Goal: Information Seeking & Learning: Learn about a topic

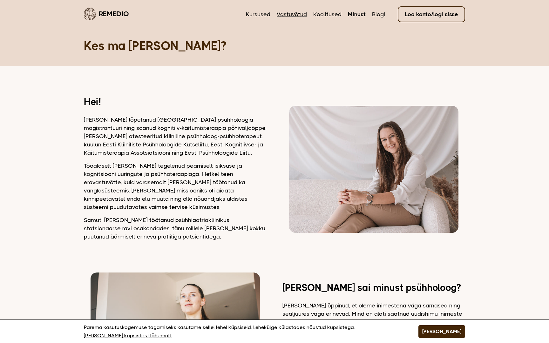
click at [301, 17] on link "Vastuvõtud" at bounding box center [292, 14] width 30 height 8
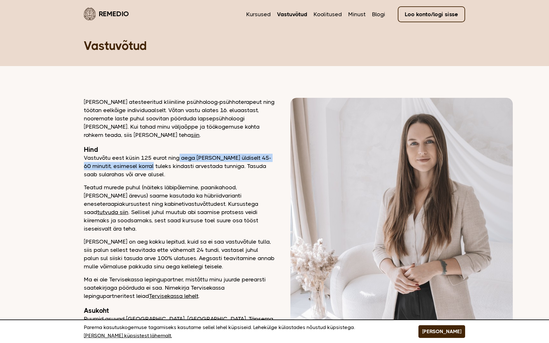
drag, startPoint x: 180, startPoint y: 159, endPoint x: 151, endPoint y: 166, distance: 30.1
click at [151, 166] on p "Vastuvõtu eest küsin 125 eurot ning aega läheb meil üldiselt 45-60 minutit, esi…" at bounding box center [179, 166] width 191 height 25
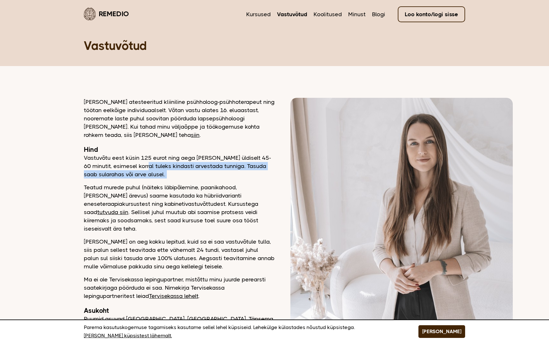
drag, startPoint x: 151, startPoint y: 166, endPoint x: 218, endPoint y: 169, distance: 67.4
click at [218, 169] on p "Vastuvõtu eest küsin 125 eurot ning aega läheb meil üldiselt 45-60 minutit, esi…" at bounding box center [179, 166] width 191 height 25
drag, startPoint x: 218, startPoint y: 169, endPoint x: 206, endPoint y: 178, distance: 15.2
click at [206, 178] on p "Vastuvõtu eest küsin 125 eurot ning aega läheb meil üldiselt 45-60 minutit, esi…" at bounding box center [179, 166] width 191 height 25
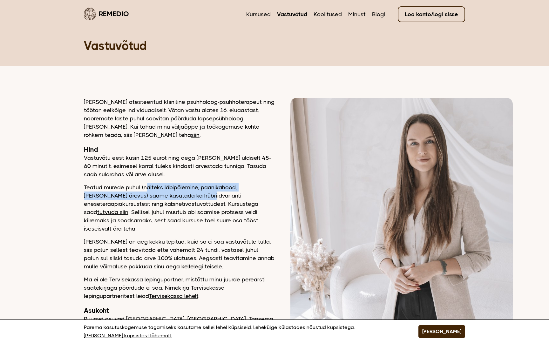
drag, startPoint x: 146, startPoint y: 185, endPoint x: 170, endPoint y: 197, distance: 26.1
click at [170, 197] on p "Teatud murede puhul (näiteks läbipõlemine, paanikahood, üldine ärevus) saame ka…" at bounding box center [179, 208] width 191 height 50
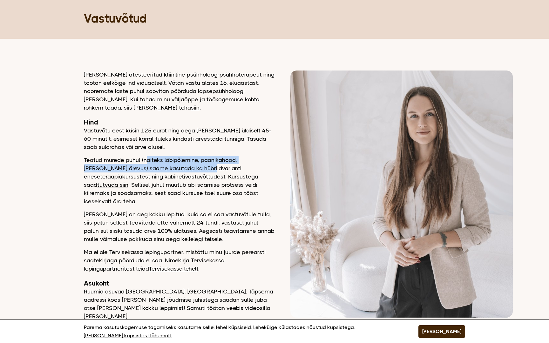
scroll to position [29, 0]
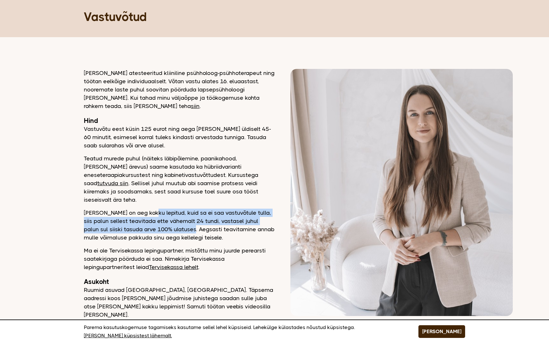
drag, startPoint x: 147, startPoint y: 204, endPoint x: 170, endPoint y: 218, distance: 26.9
click at [170, 218] on p "Kui meil on aeg kokku lepitud, kuid sa ei saa vastuvõtule tulla, siis palun sel…" at bounding box center [179, 225] width 191 height 33
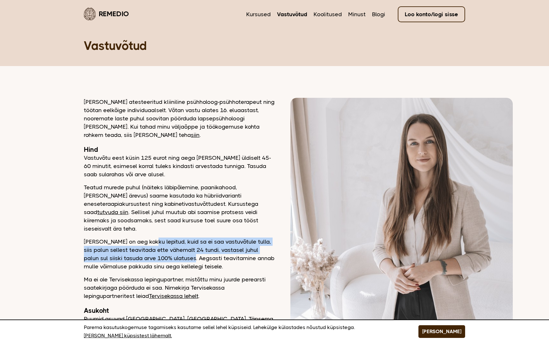
scroll to position [0, 0]
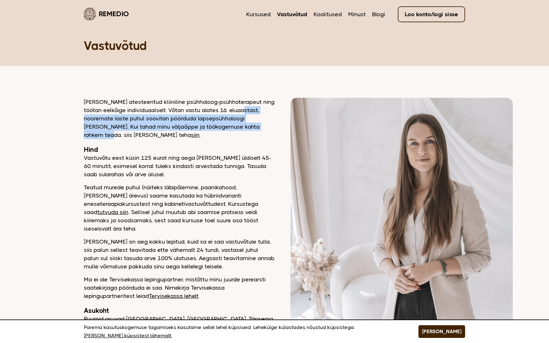
drag, startPoint x: 247, startPoint y: 111, endPoint x: 245, endPoint y: 126, distance: 15.1
click at [246, 126] on p "Olen atesteeritud kliiniline psühholoog-psühhoterapeut ning töötan eelkõige ind…" at bounding box center [179, 118] width 191 height 41
click at [191, 138] on link "siin" at bounding box center [195, 135] width 9 height 6
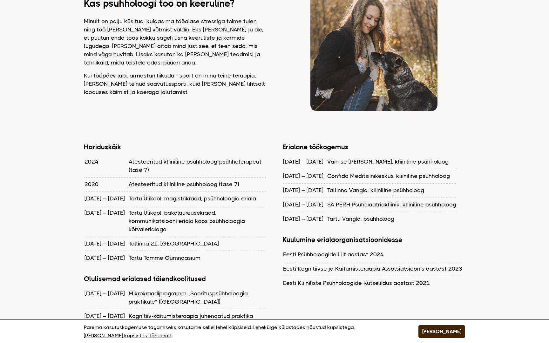
scroll to position [447, 0]
click at [321, 210] on table "2023 – 2025 Vaimse Tervise Keskus, kliiniline psühholoog 2022 – 2023 Confido Me…" at bounding box center [369, 190] width 174 height 72
click at [327, 187] on td "Tallinna Vangla, kliiniline psühholoog" at bounding box center [391, 190] width 129 height 14
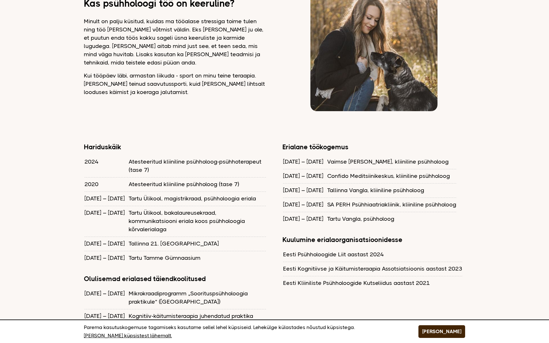
click at [327, 187] on td "Tallinna Vangla, kliiniline psühholoog" at bounding box center [391, 190] width 129 height 14
click at [328, 173] on td "Confido Meditsiinikeskus, kliiniline psühholoog" at bounding box center [391, 176] width 129 height 14
click at [328, 171] on td "Confido Meditsiinikeskus, kliiniline psühholoog" at bounding box center [391, 176] width 129 height 14
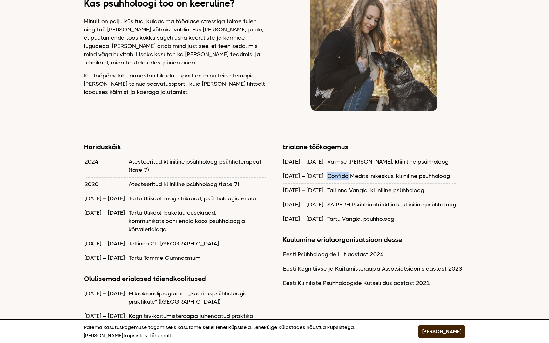
click at [328, 171] on td "Confido Meditsiinikeskus, kliiniline psühholoog" at bounding box center [391, 176] width 129 height 14
click at [338, 183] on td "Tallinna Vangla, kliiniline psühholoog" at bounding box center [391, 190] width 129 height 14
drag, startPoint x: 330, startPoint y: 151, endPoint x: 341, endPoint y: 163, distance: 16.4
click at [341, 163] on tbody "2023 – 2025 Vaimse Tervise Keskus, kliiniline psühholoog 2022 – 2023 Confido Me…" at bounding box center [369, 190] width 173 height 71
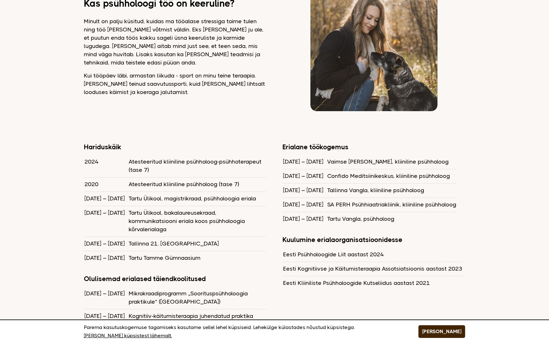
click at [336, 187] on td "Tallinna Vangla, kliiniline psühholoog" at bounding box center [391, 190] width 129 height 14
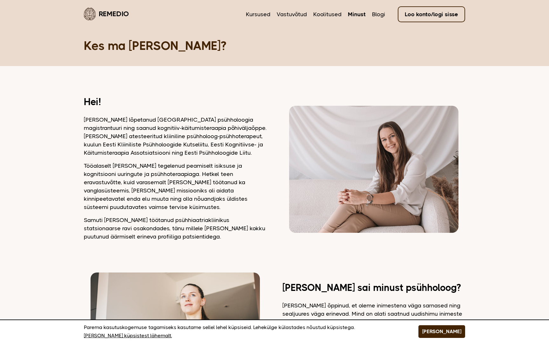
scroll to position [0, 0]
